Goal: Download file/media

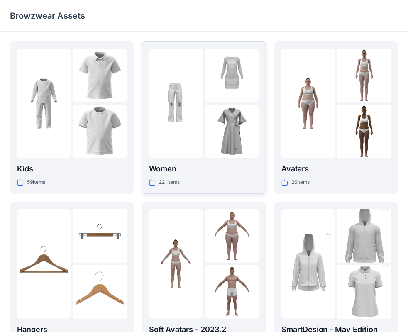
click at [177, 111] on img at bounding box center [175, 103] width 53 height 53
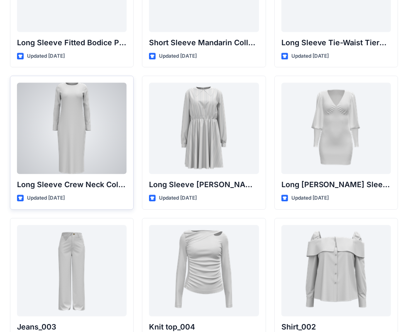
scroll to position [3353, 0]
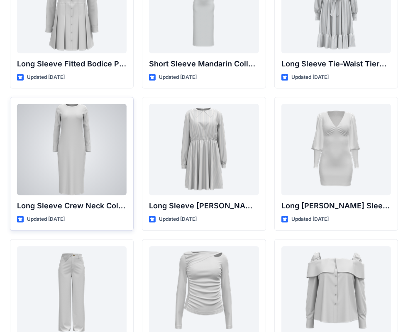
click at [78, 148] on div at bounding box center [71, 149] width 109 height 91
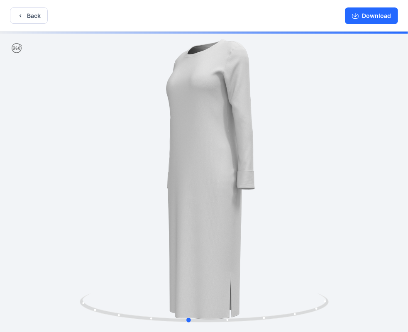
drag, startPoint x: 257, startPoint y: 222, endPoint x: 191, endPoint y: 136, distance: 109.1
click at [242, 213] on div at bounding box center [204, 183] width 408 height 302
click at [28, 20] on button "Back" at bounding box center [29, 15] width 38 height 16
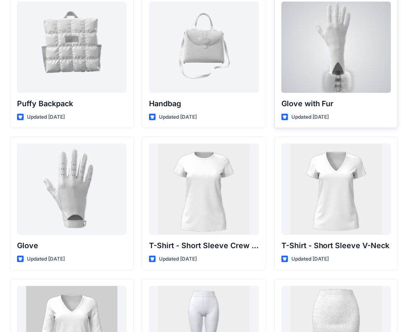
scroll to position [6439, 0]
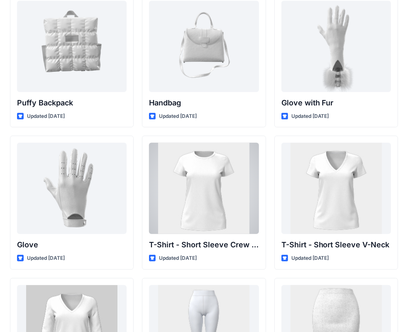
click at [230, 197] on div at bounding box center [203, 188] width 109 height 91
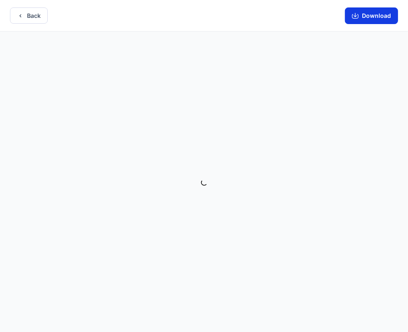
click at [380, 16] on button "Download" at bounding box center [371, 15] width 53 height 17
